Goal: Task Accomplishment & Management: Complete application form

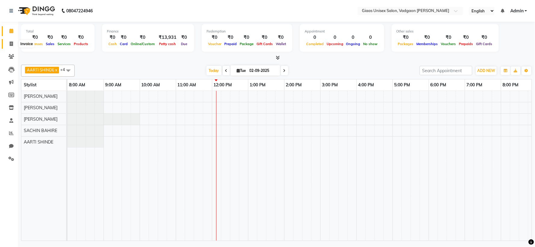
click at [10, 43] on icon at bounding box center [11, 44] width 3 height 5
select select "8007"
select select "service"
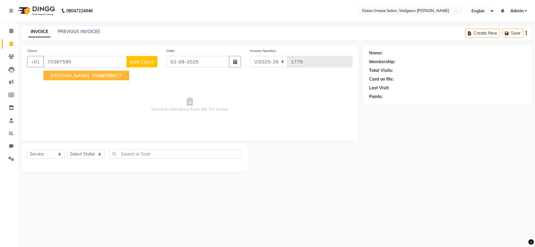
click at [79, 77] on span "[PERSON_NAME]" at bounding box center [70, 76] width 39 height 6
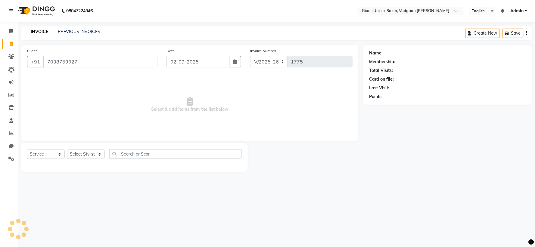
type input "7038759027"
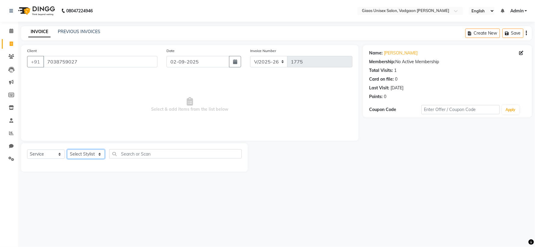
click at [99, 155] on select "Select Stylist [PERSON_NAME] [PERSON_NAME] [PERSON_NAME] [PERSON_NAME] [PERSON_…" at bounding box center [86, 154] width 38 height 9
select select "80867"
click at [67, 150] on select "Select Stylist [PERSON_NAME] [PERSON_NAME] [PERSON_NAME] [PERSON_NAME] [PERSON_…" at bounding box center [86, 154] width 38 height 9
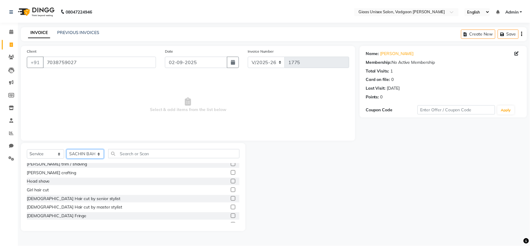
scroll to position [67, 0]
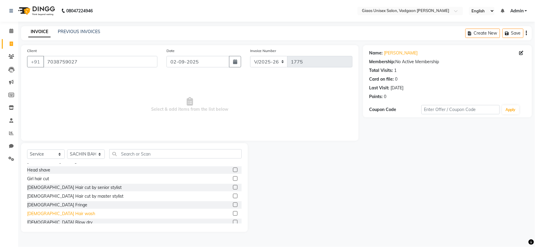
click at [58, 212] on div "[DEMOGRAPHIC_DATA] Hair wash" at bounding box center [61, 214] width 68 height 6
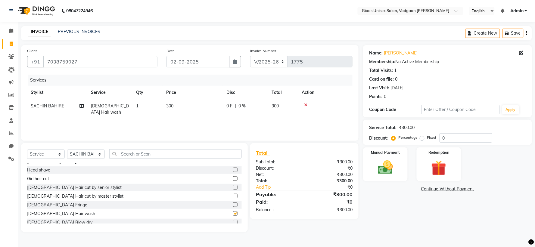
checkbox input "false"
click at [232, 112] on td "0 F | 0 %" at bounding box center [245, 109] width 45 height 20
select select "80867"
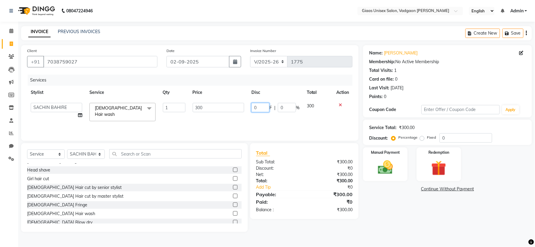
click at [263, 108] on input "0" at bounding box center [260, 107] width 18 height 9
type input "0100"
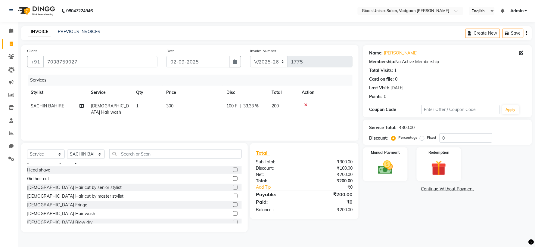
click at [254, 121] on div "Services Stylist Service Qty Price Disc Total Action SACHIN BAHIRE [DEMOGRAPHIC…" at bounding box center [190, 105] width 326 height 60
click at [389, 168] on img at bounding box center [385, 168] width 25 height 18
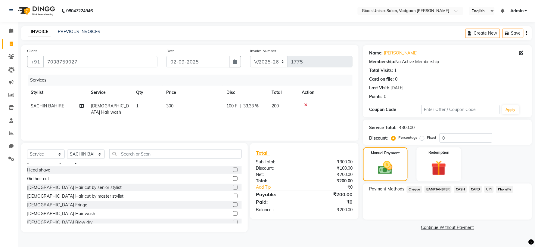
click at [501, 186] on span "PhonePe" at bounding box center [504, 189] width 17 height 7
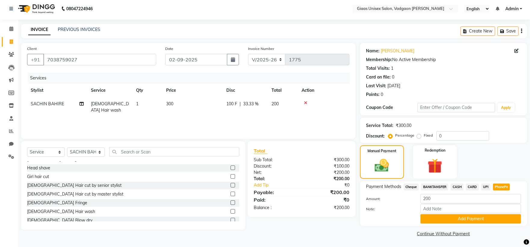
drag, startPoint x: 433, startPoint y: 219, endPoint x: 416, endPoint y: 211, distance: 18.9
click at [433, 220] on button "Add Payment" at bounding box center [471, 218] width 101 height 9
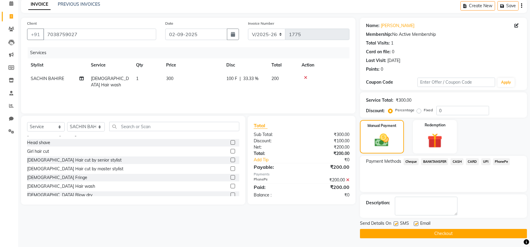
scroll to position [28, 0]
click at [396, 223] on label at bounding box center [396, 223] width 5 height 5
click at [396, 223] on input "checkbox" at bounding box center [396, 224] width 4 height 4
checkbox input "false"
click at [396, 231] on button "Checkout" at bounding box center [443, 233] width 167 height 9
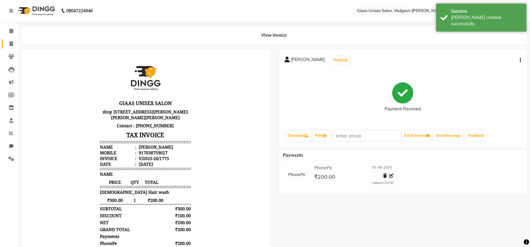
click at [8, 39] on link "Invoice" at bounding box center [9, 44] width 14 height 10
select select "service"
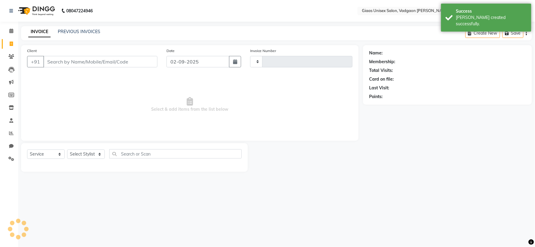
type input "1776"
select select "8007"
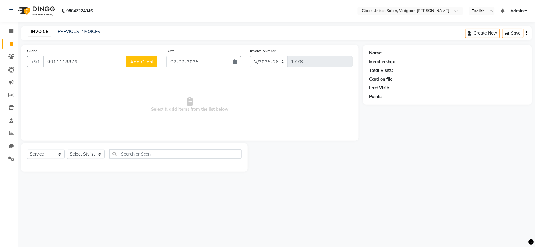
type input "9011118876"
click at [140, 67] on button "Add Client" at bounding box center [141, 61] width 31 height 11
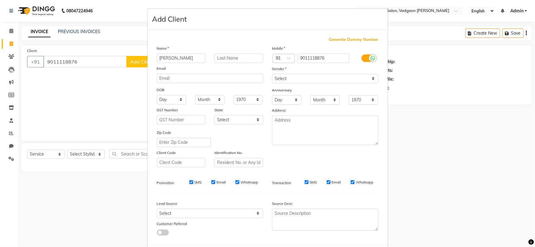
type input "[PERSON_NAME]"
click at [286, 75] on select "Select [DEMOGRAPHIC_DATA] [DEMOGRAPHIC_DATA] Other Prefer Not To Say" at bounding box center [325, 78] width 106 height 9
select select "[DEMOGRAPHIC_DATA]"
click at [272, 74] on select "Select [DEMOGRAPHIC_DATA] [DEMOGRAPHIC_DATA] Other Prefer Not To Say" at bounding box center [325, 78] width 106 height 9
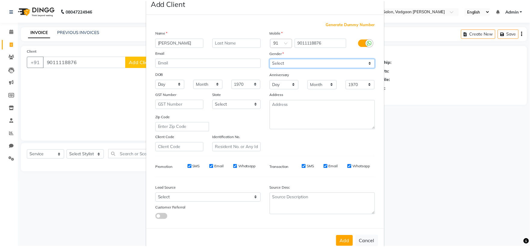
scroll to position [31, 0]
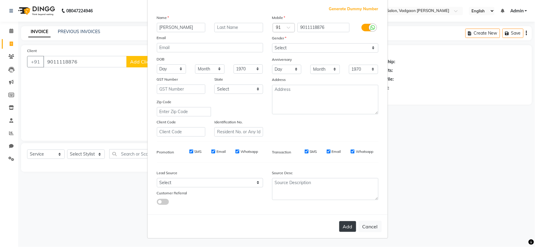
click at [350, 225] on button "Add" at bounding box center [347, 226] width 17 height 11
select select
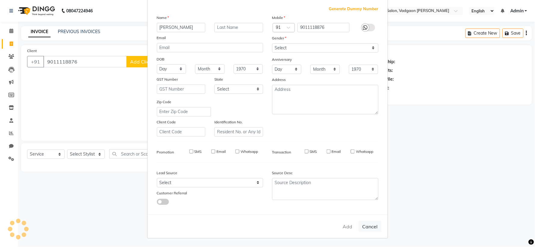
select select
checkbox input "false"
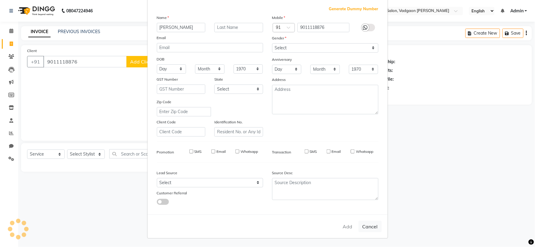
checkbox input "false"
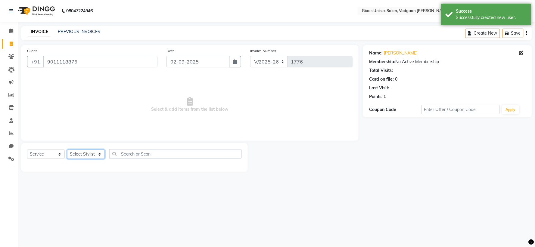
click at [99, 154] on select "Select Stylist [PERSON_NAME] [PERSON_NAME] [PERSON_NAME] [PERSON_NAME] [PERSON_…" at bounding box center [86, 154] width 38 height 9
select select "72893"
click at [67, 150] on select "Select Stylist [PERSON_NAME] [PERSON_NAME] [PERSON_NAME] [PERSON_NAME] [PERSON_…" at bounding box center [86, 154] width 38 height 9
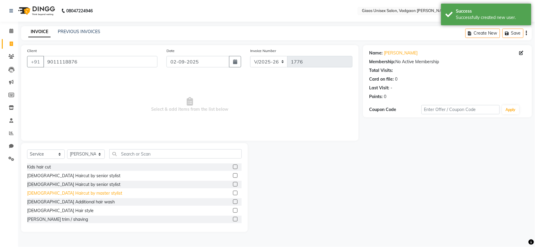
click at [76, 194] on div "[DEMOGRAPHIC_DATA] Haircut by master stylist" at bounding box center [74, 193] width 95 height 6
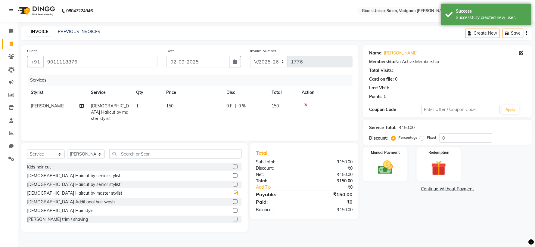
checkbox input "false"
click at [391, 167] on img at bounding box center [385, 168] width 25 height 18
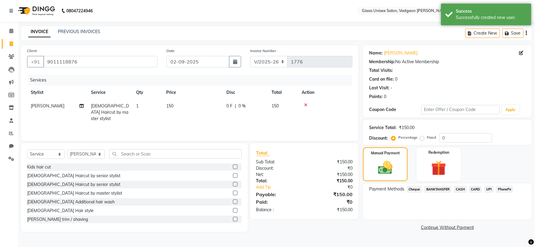
click at [503, 190] on span "PhonePe" at bounding box center [504, 189] width 17 height 7
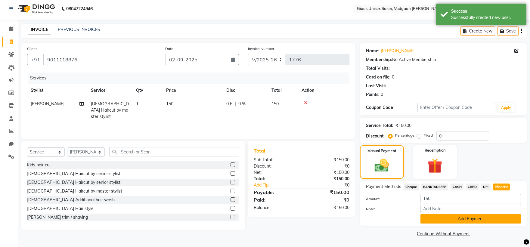
click at [450, 218] on button "Add Payment" at bounding box center [471, 218] width 101 height 9
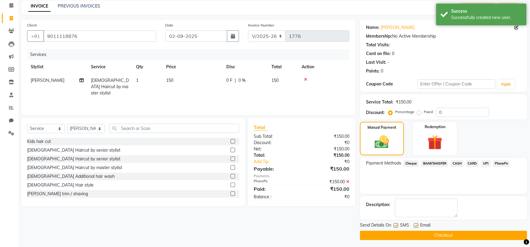
scroll to position [28, 0]
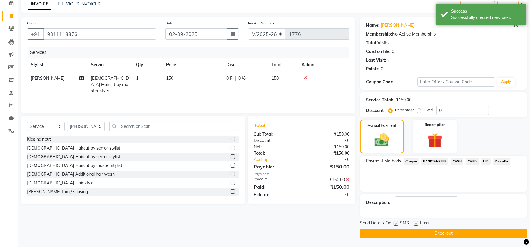
click at [395, 221] on label at bounding box center [396, 223] width 5 height 5
click at [395, 222] on input "checkbox" at bounding box center [396, 224] width 4 height 4
checkbox input "false"
click at [411, 229] on button "Checkout" at bounding box center [443, 233] width 167 height 9
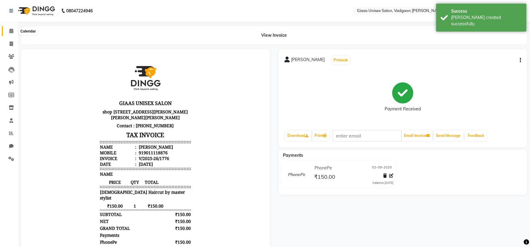
click at [9, 34] on span at bounding box center [11, 31] width 11 height 7
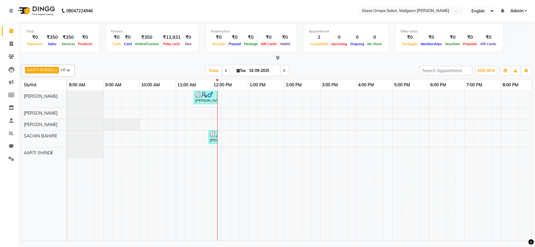
click at [278, 59] on icon at bounding box center [278, 57] width 4 height 5
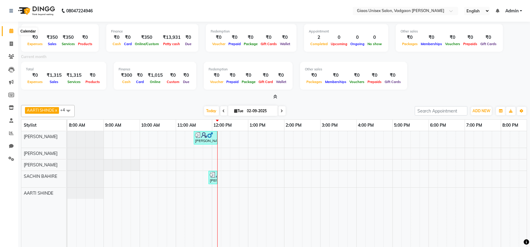
click at [10, 32] on icon at bounding box center [11, 31] width 4 height 5
click at [11, 44] on icon at bounding box center [11, 44] width 3 height 5
select select "service"
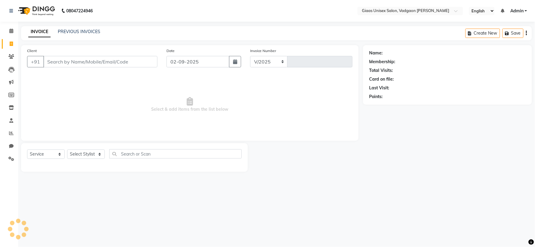
select select "8007"
type input "1777"
click at [86, 154] on select "Select Stylist [PERSON_NAME] [PERSON_NAME] [PERSON_NAME] [PERSON_NAME] [PERSON_…" at bounding box center [86, 154] width 38 height 9
select select "80867"
click at [67, 150] on select "Select Stylist [PERSON_NAME] [PERSON_NAME] [PERSON_NAME] [PERSON_NAME] [PERSON_…" at bounding box center [86, 154] width 38 height 9
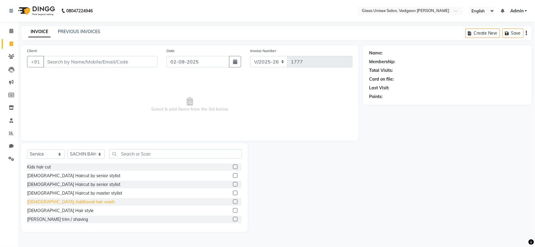
click at [73, 201] on div "[DEMOGRAPHIC_DATA] Additional hair wash" at bounding box center [71, 202] width 88 height 6
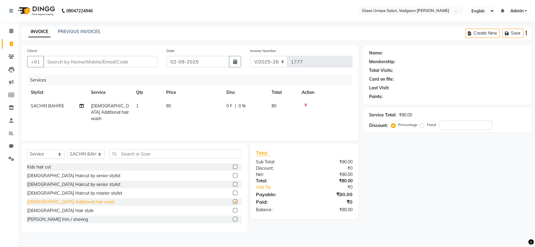
checkbox input "false"
click at [76, 194] on div "[DEMOGRAPHIC_DATA] Haircut by master stylist" at bounding box center [74, 193] width 95 height 6
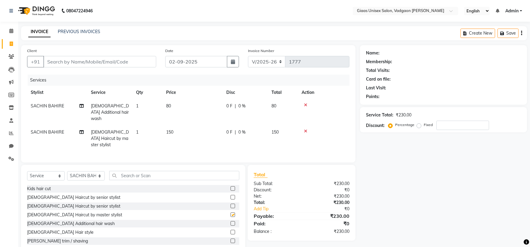
checkbox input "false"
click at [121, 62] on input "Client" at bounding box center [99, 61] width 113 height 11
type input "9"
type input "0"
type input "9226111420"
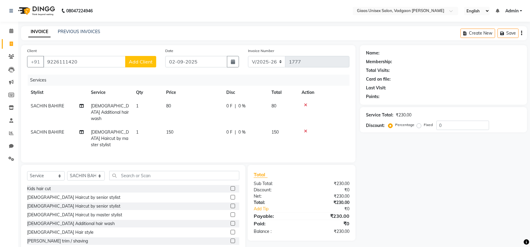
click at [142, 61] on span "Add Client" at bounding box center [141, 62] width 24 height 6
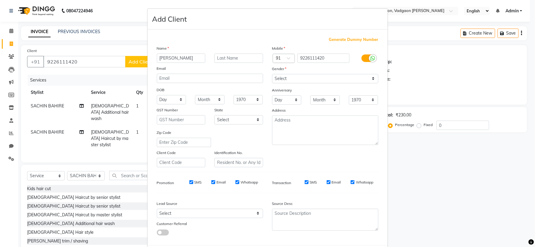
type input "[PERSON_NAME]"
click at [225, 59] on input "text" at bounding box center [238, 58] width 49 height 9
type input "[PERSON_NAME]"
click at [305, 81] on select "Select [DEMOGRAPHIC_DATA] [DEMOGRAPHIC_DATA] Other Prefer Not To Say" at bounding box center [325, 78] width 106 height 9
select select "[DEMOGRAPHIC_DATA]"
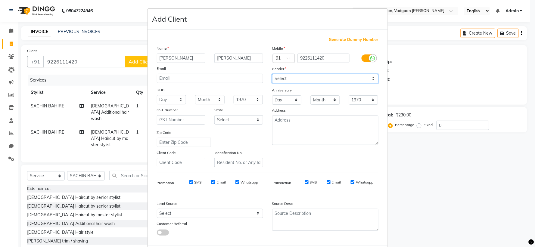
click at [272, 74] on select "Select [DEMOGRAPHIC_DATA] [DEMOGRAPHIC_DATA] Other Prefer Not To Say" at bounding box center [325, 78] width 106 height 9
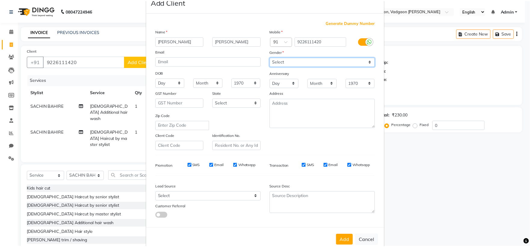
scroll to position [31, 0]
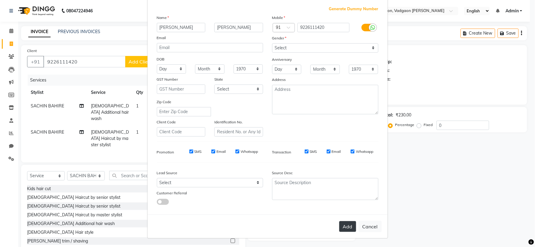
click at [339, 230] on button "Add" at bounding box center [347, 226] width 17 height 11
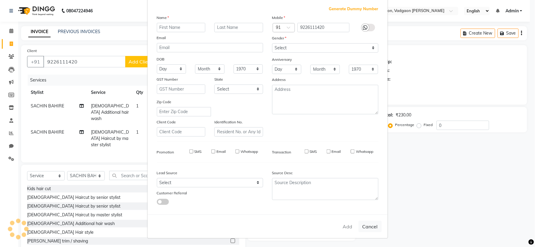
select select
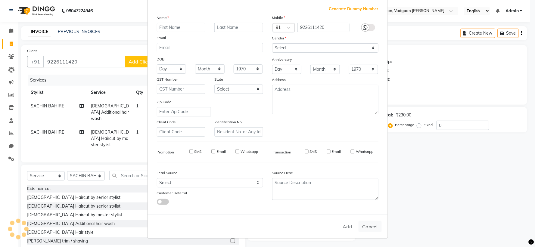
select select
checkbox input "false"
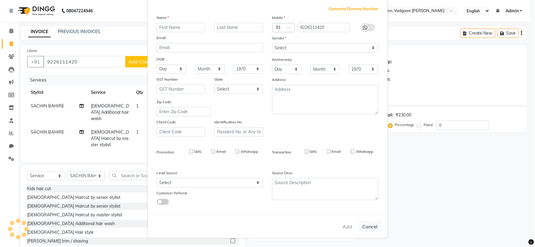
checkbox input "false"
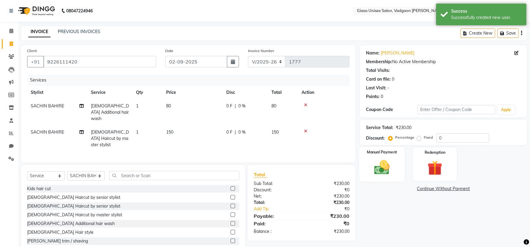
click at [381, 165] on img at bounding box center [381, 168] width 25 height 18
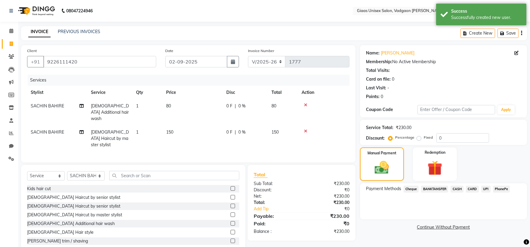
click at [500, 188] on span "PhonePe" at bounding box center [501, 189] width 17 height 7
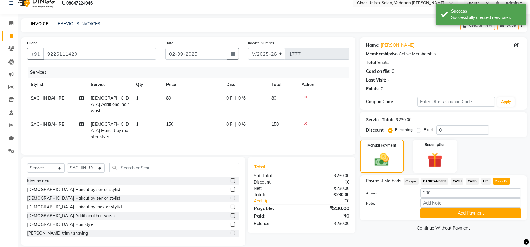
click at [454, 211] on button "Add Payment" at bounding box center [471, 213] width 101 height 9
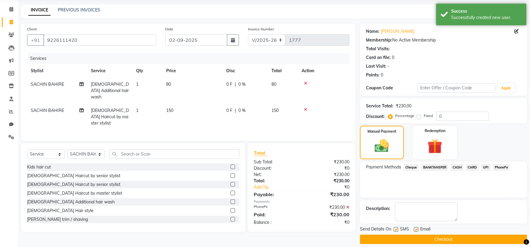
scroll to position [28, 0]
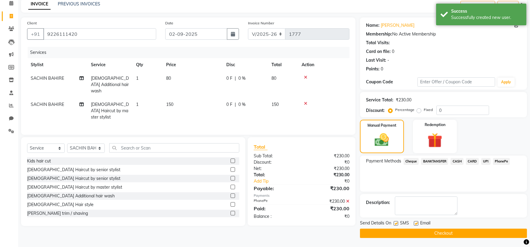
click at [407, 230] on button "Checkout" at bounding box center [443, 233] width 167 height 9
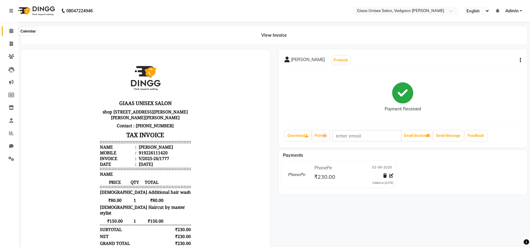
click at [8, 33] on span at bounding box center [11, 31] width 11 height 7
